Goal: Task Accomplishment & Management: Use online tool/utility

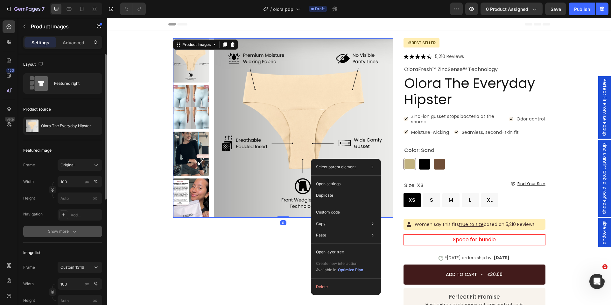
click at [80, 228] on button "Show more" at bounding box center [62, 230] width 79 height 11
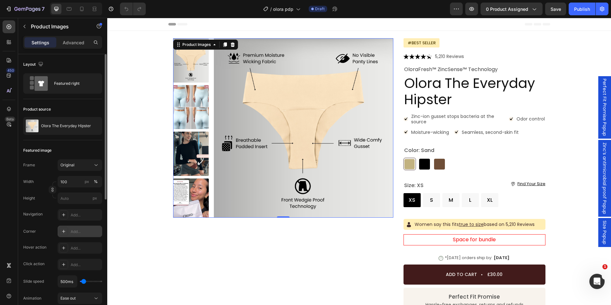
click at [77, 230] on div "Add..." at bounding box center [86, 232] width 30 height 6
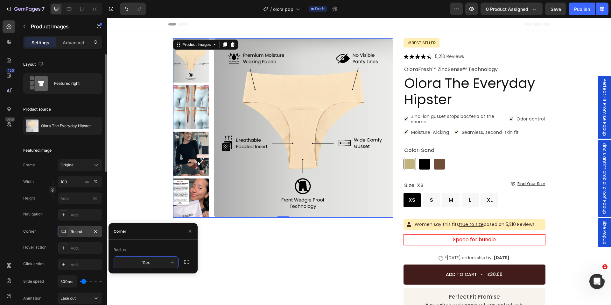
click at [154, 231] on div "Corner" at bounding box center [153, 231] width 89 height 17
type input "11"
click at [187, 229] on button "button" at bounding box center [190, 231] width 10 height 10
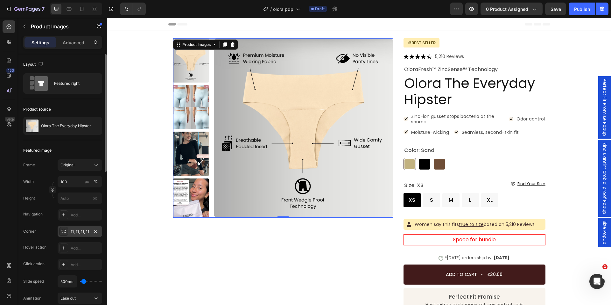
click at [187, 229] on div "Product Images 0" at bounding box center [283, 238] width 220 height 401
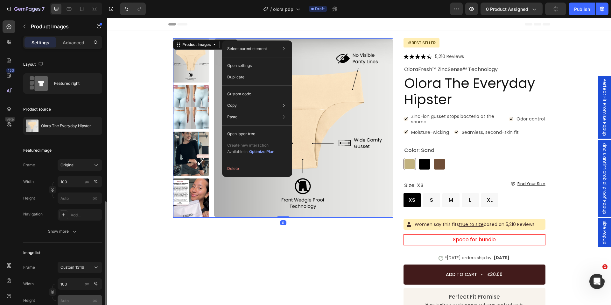
scroll to position [96, 0]
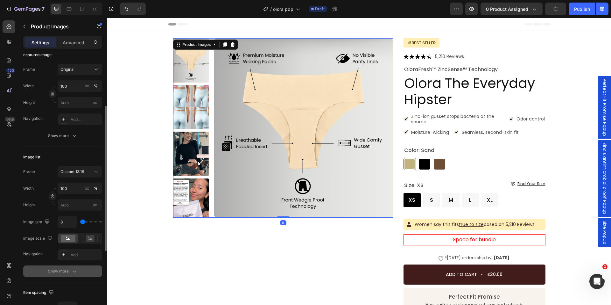
click at [66, 272] on div "Show more" at bounding box center [63, 271] width 30 height 6
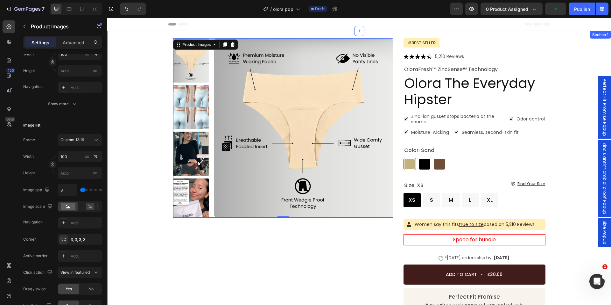
click at [133, 199] on div "Product Images 0 Icon Icon Icon Icon Icon Icon List 5,210 Reviews Text Block Ro…" at bounding box center [359, 238] width 491 height 401
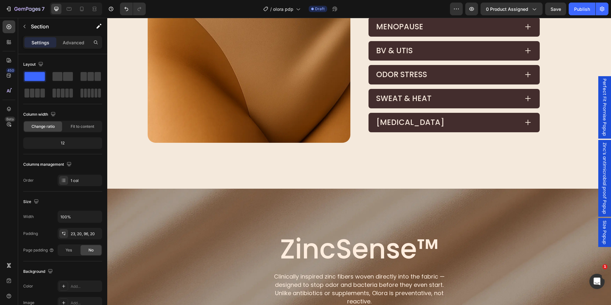
scroll to position [573, 0]
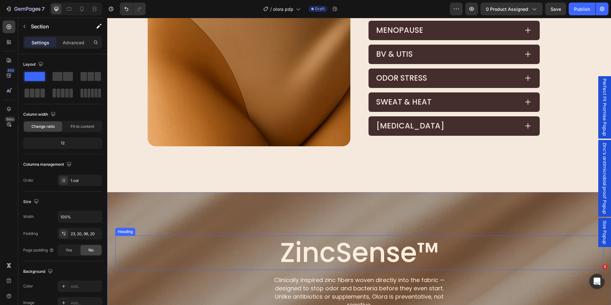
click at [336, 258] on h2 "ZincSense™" at bounding box center [359, 252] width 488 height 35
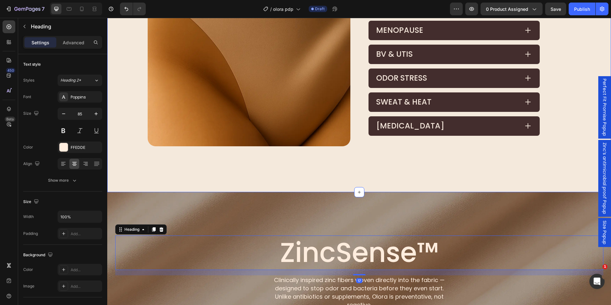
scroll to position [478, 0]
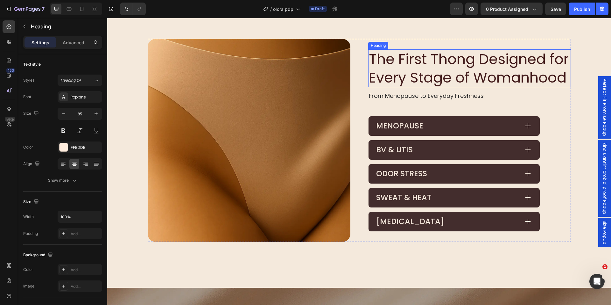
click at [403, 71] on h2 "The First Thong Designed for Every Stage of Womanhood" at bounding box center [469, 68] width 203 height 38
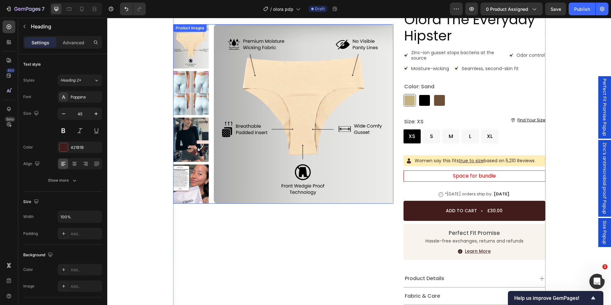
scroll to position [0, 0]
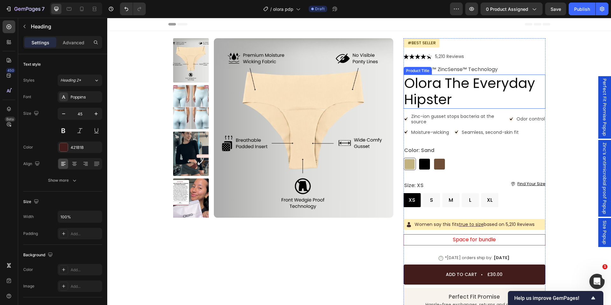
click at [428, 96] on h1 "Olora The Everyday Hipster" at bounding box center [475, 91] width 142 height 34
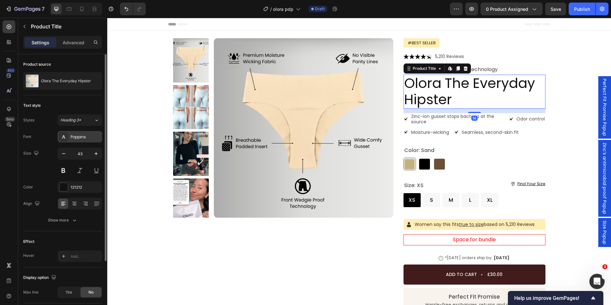
click at [70, 136] on div "Poppins" at bounding box center [80, 136] width 45 height 11
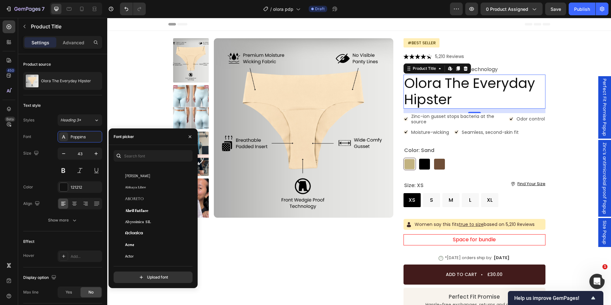
scroll to position [32, 0]
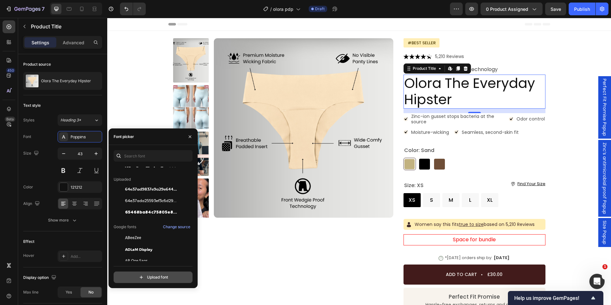
click at [138, 274] on input "file" at bounding box center [166, 277] width 159 height 11
type input "C:\fakepath\Century Old Style Std Regular.otf"
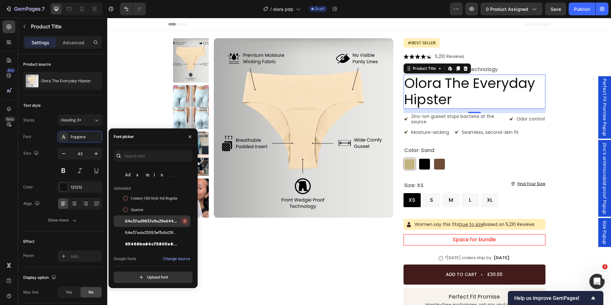
scroll to position [0, 0]
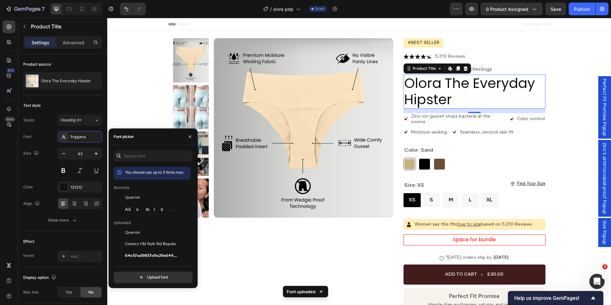
click at [9, 207] on div "450 Beta" at bounding box center [9, 139] width 13 height 238
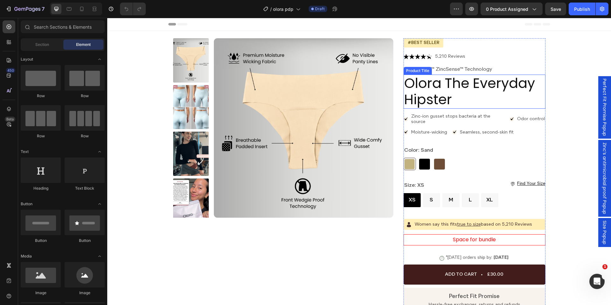
click at [418, 100] on h1 "Olora The Everyday Hipster" at bounding box center [475, 91] width 142 height 34
click at [445, 93] on h1 "Olora The Everyday Hipster" at bounding box center [475, 91] width 142 height 34
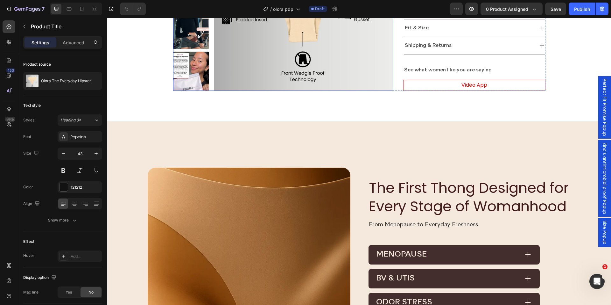
scroll to position [350, 0]
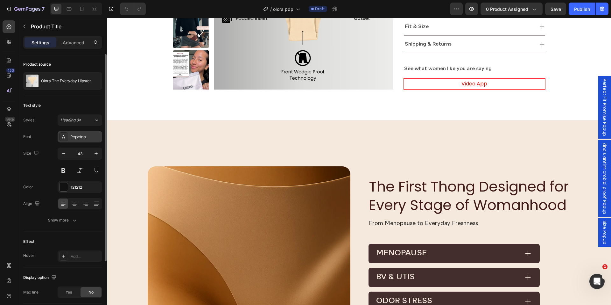
click at [69, 134] on div "Poppins" at bounding box center [80, 136] width 45 height 11
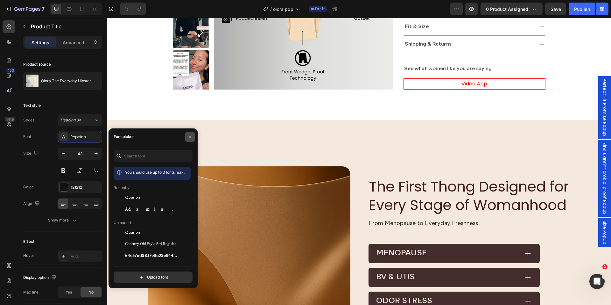
click at [194, 134] on button "button" at bounding box center [190, 136] width 10 height 10
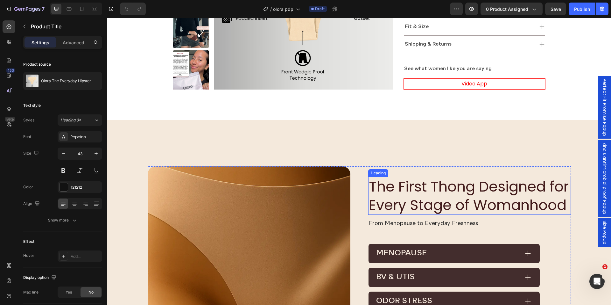
click at [417, 188] on h2 "The First Thong Designed for Every Stage of Womanhood" at bounding box center [469, 196] width 203 height 38
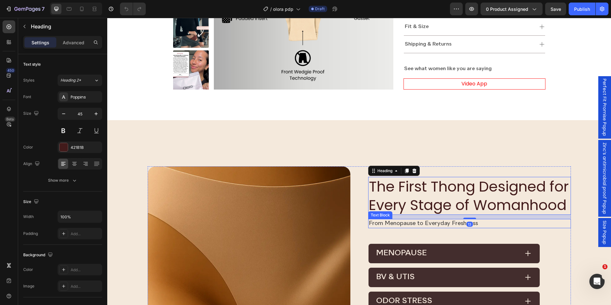
click at [392, 224] on p "From Menopause to Everyday Freshness" at bounding box center [470, 223] width 202 height 8
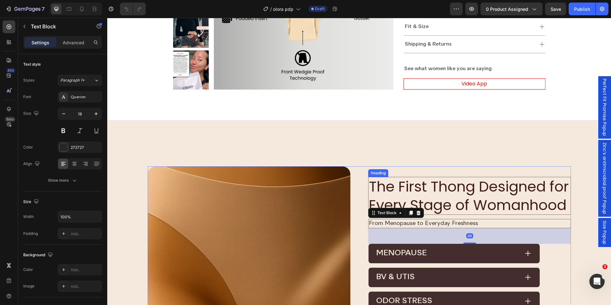
click at [428, 198] on h2 "The First Thong Designed for Every Stage of Womanhood" at bounding box center [469, 196] width 203 height 38
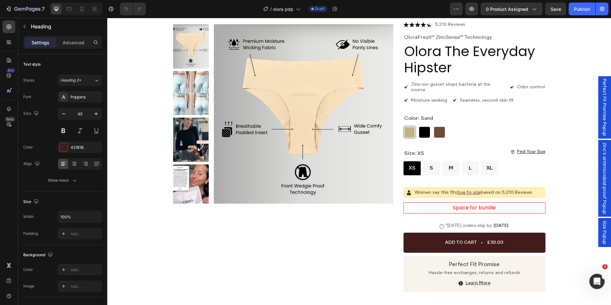
scroll to position [0, 0]
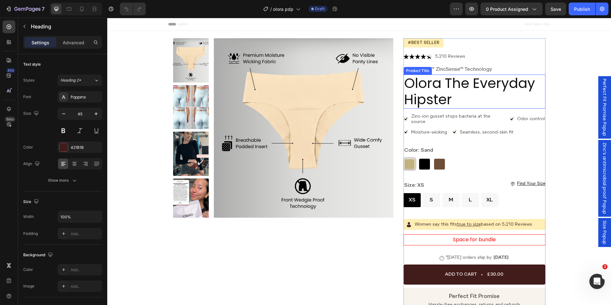
click at [444, 91] on h1 "Olora The Everyday Hipster" at bounding box center [475, 91] width 142 height 34
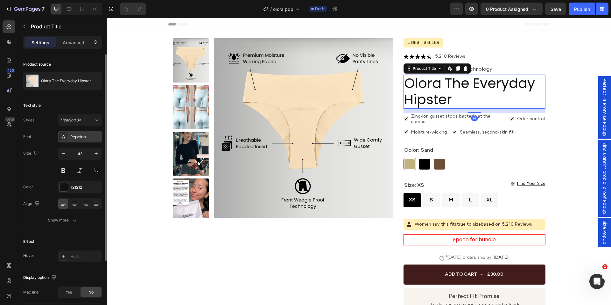
click at [82, 136] on div "Poppins" at bounding box center [86, 137] width 30 height 6
